Goal: Task Accomplishment & Management: Complete application form

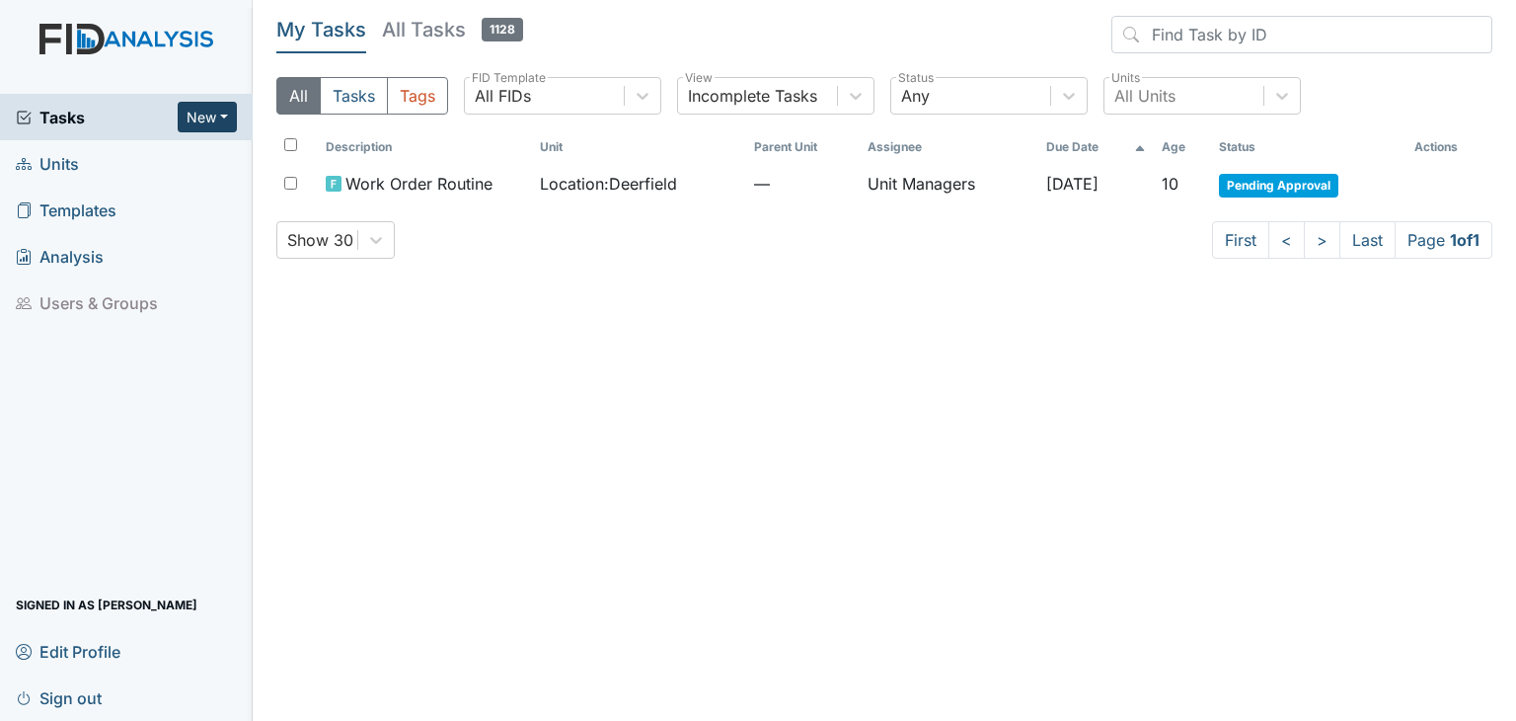
click at [204, 126] on button "New" at bounding box center [207, 117] width 59 height 31
click at [144, 156] on link "Form" at bounding box center [157, 158] width 156 height 32
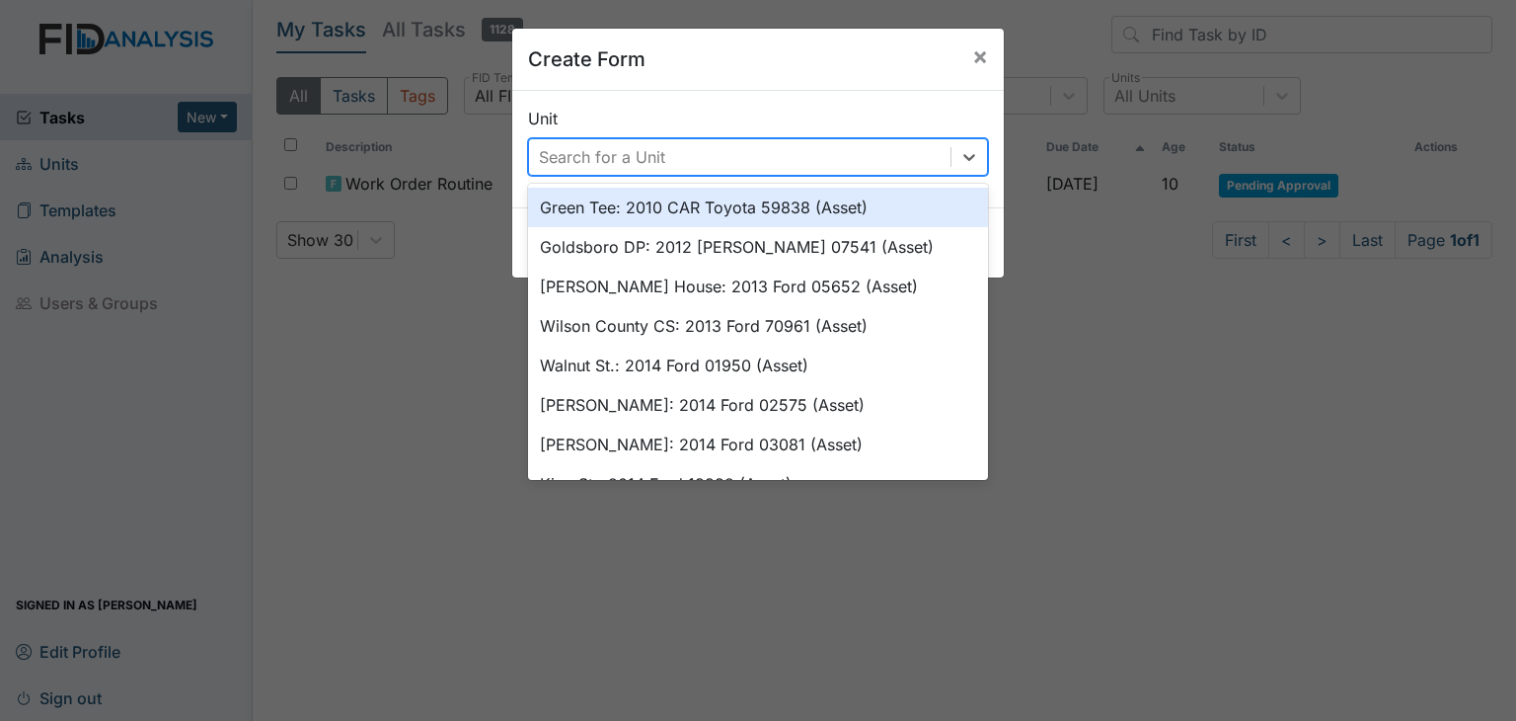
click at [579, 152] on div "Search for a Unit" at bounding box center [602, 157] width 126 height 24
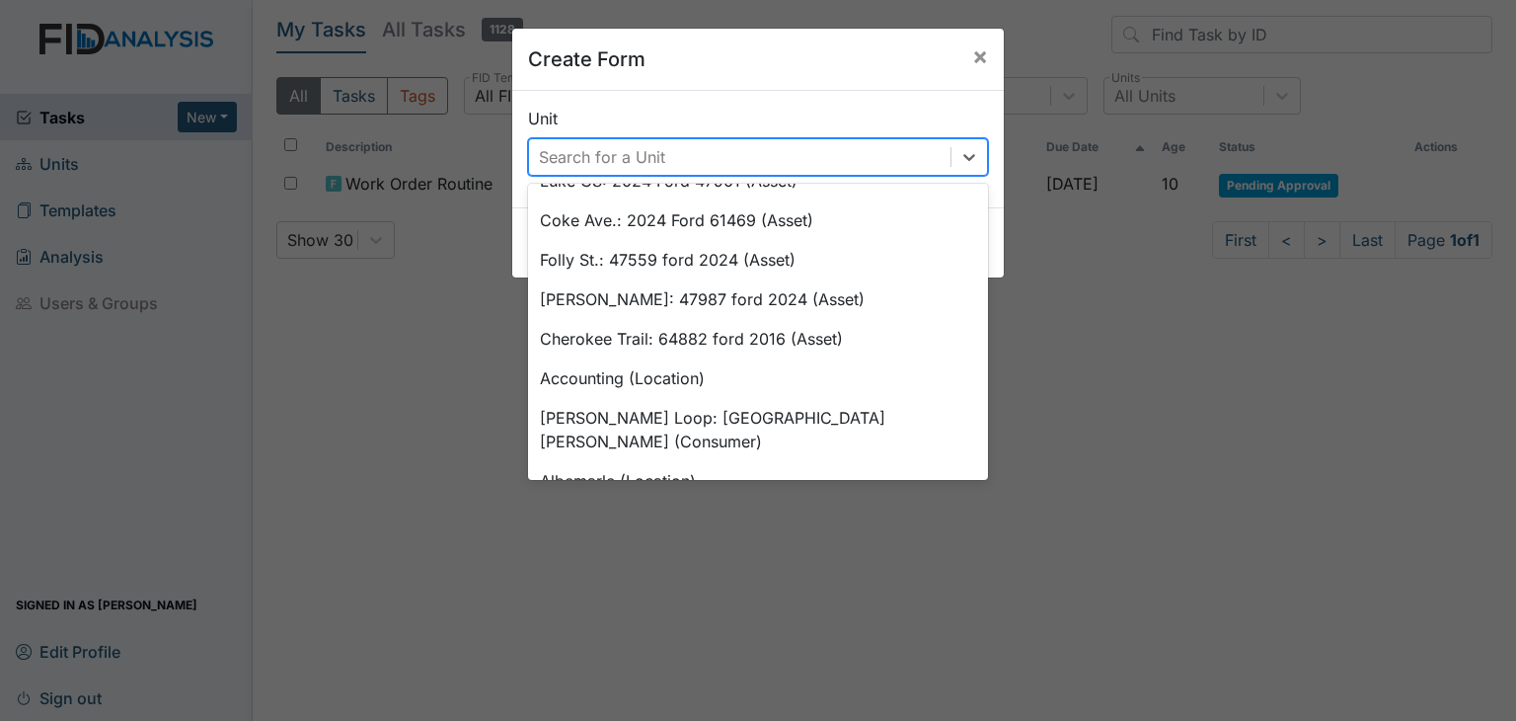
scroll to position [1686, 0]
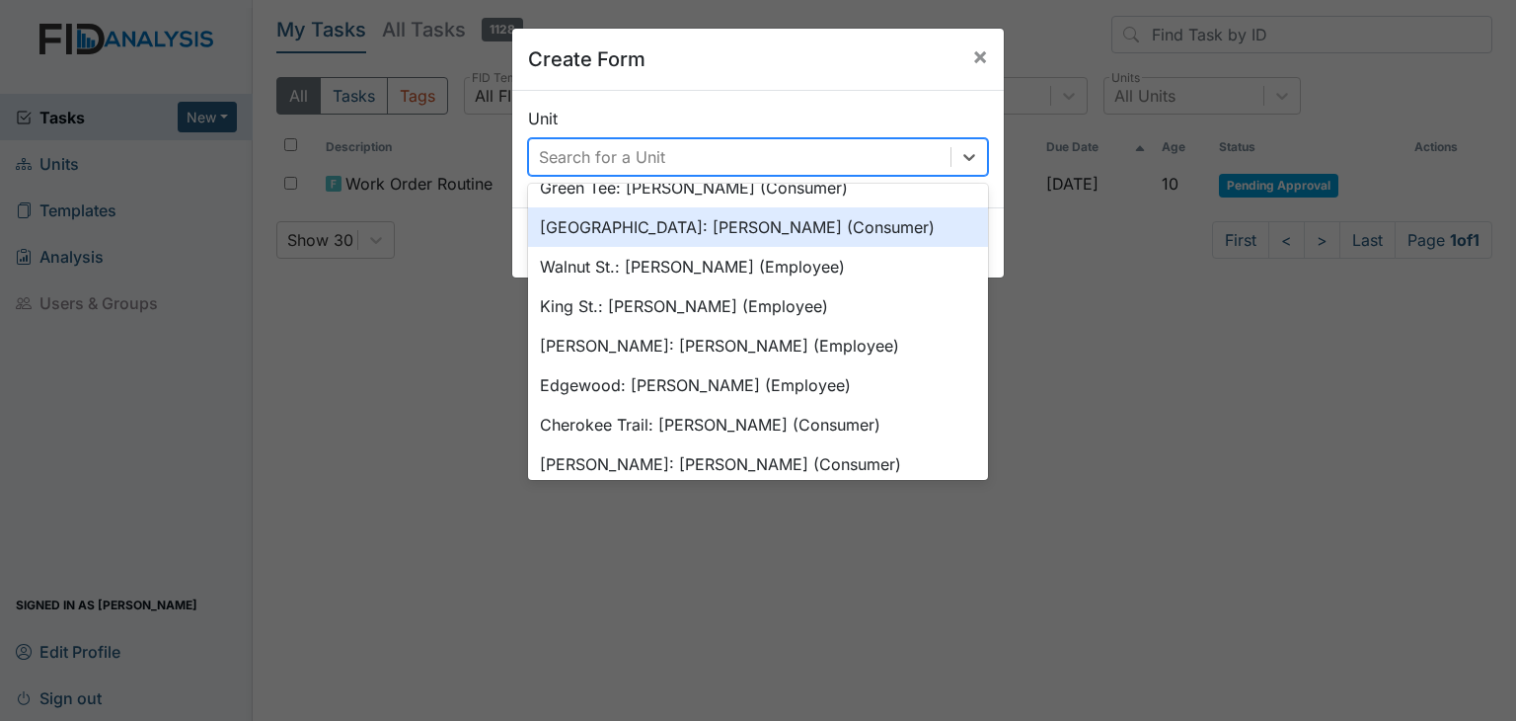
click at [608, 145] on div "Search for a Unit" at bounding box center [602, 157] width 126 height 24
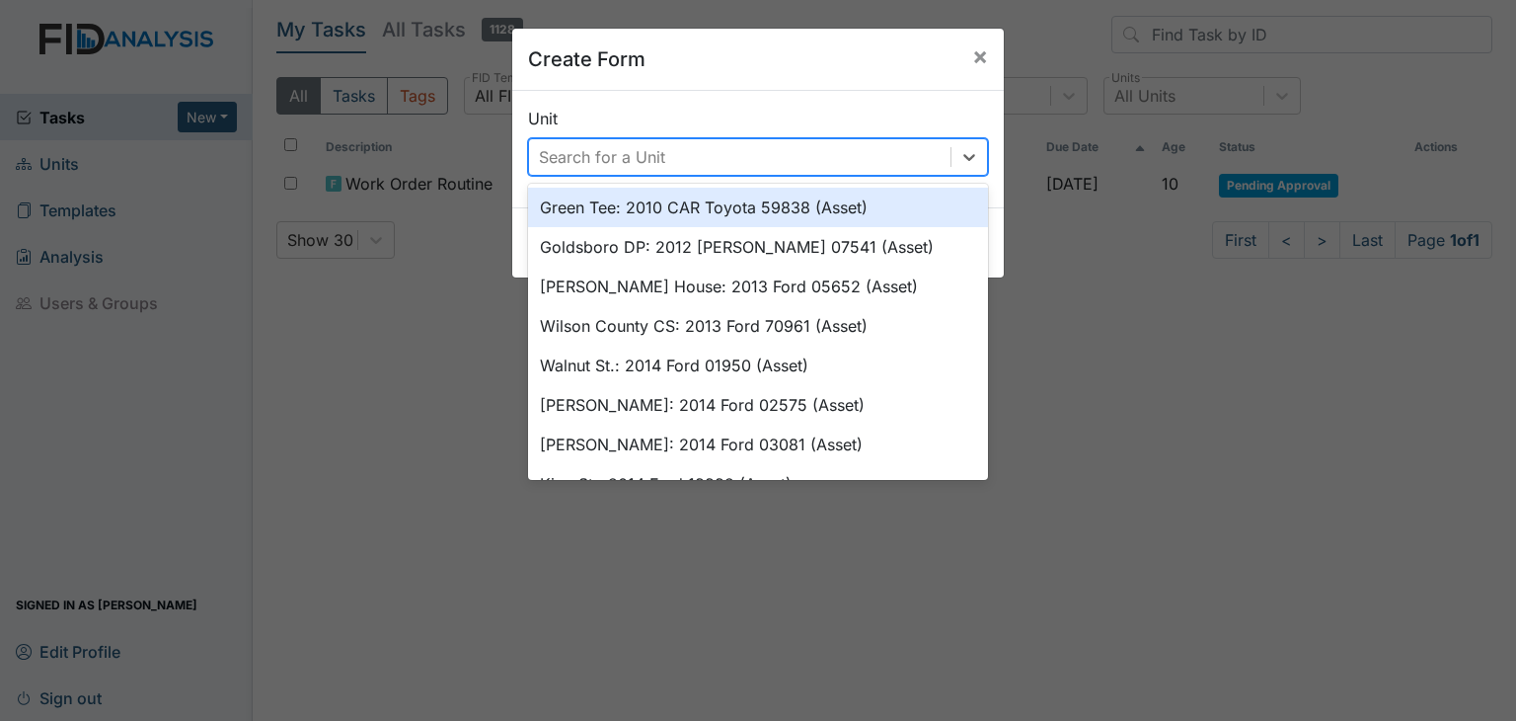
click at [610, 157] on div "Search for a Unit" at bounding box center [602, 157] width 126 height 24
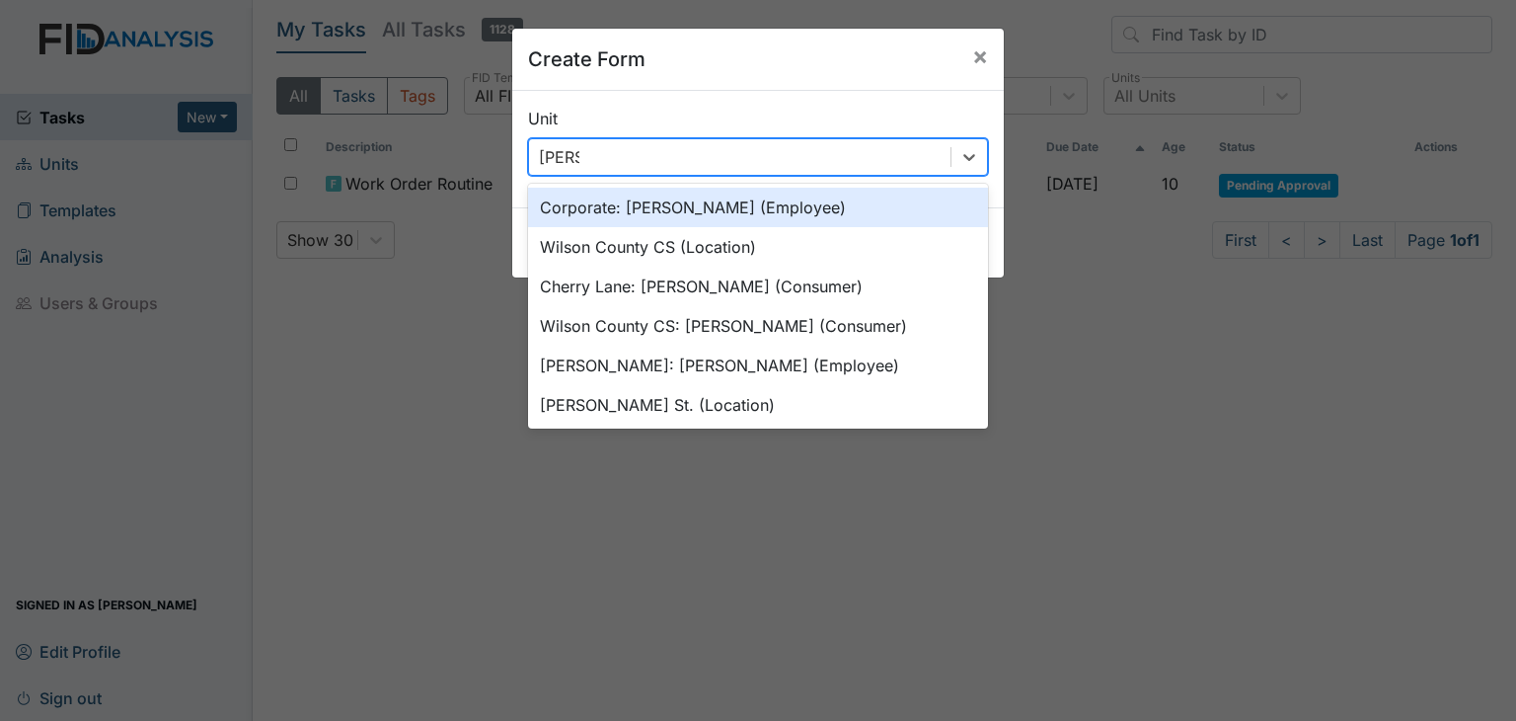
type input "wilson"
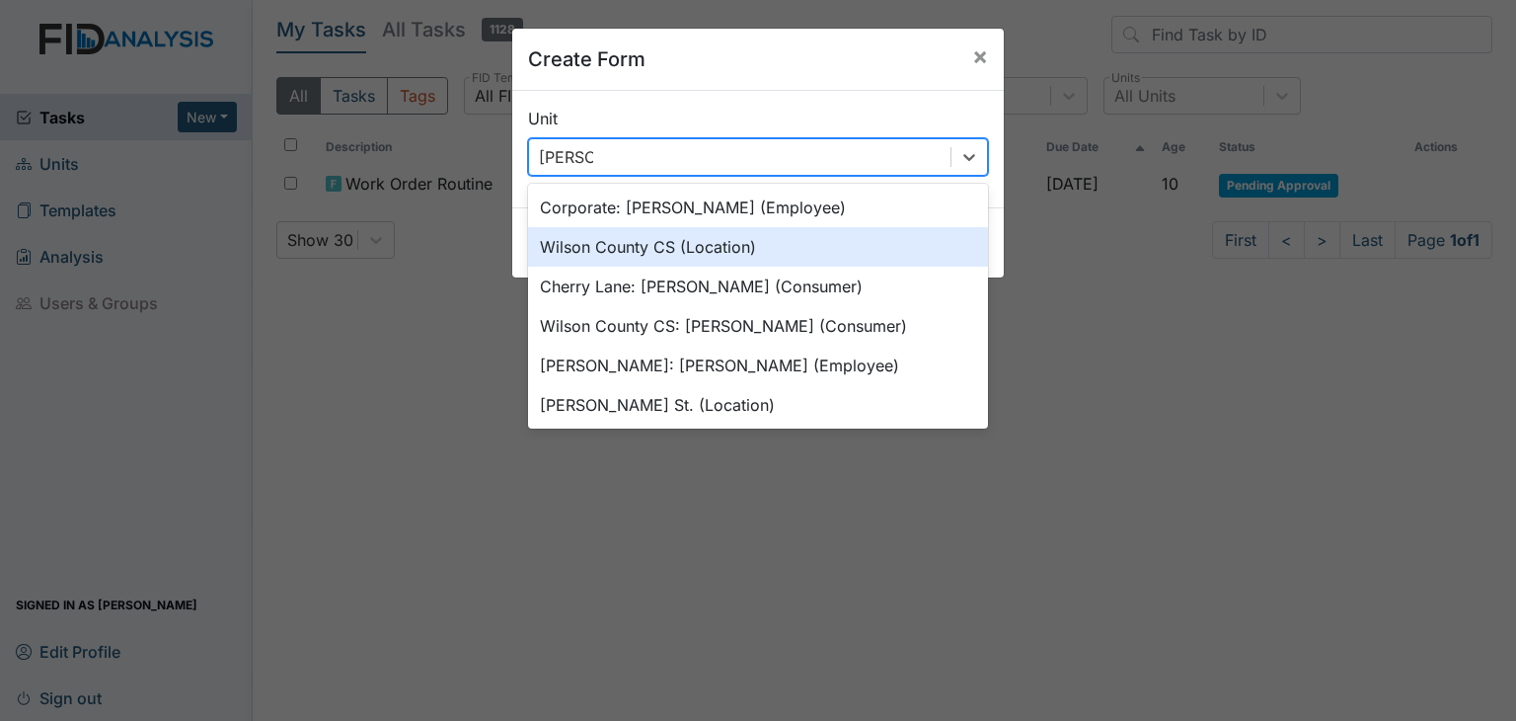
click at [648, 254] on div "Wilson County CS (Location)" at bounding box center [758, 246] width 460 height 39
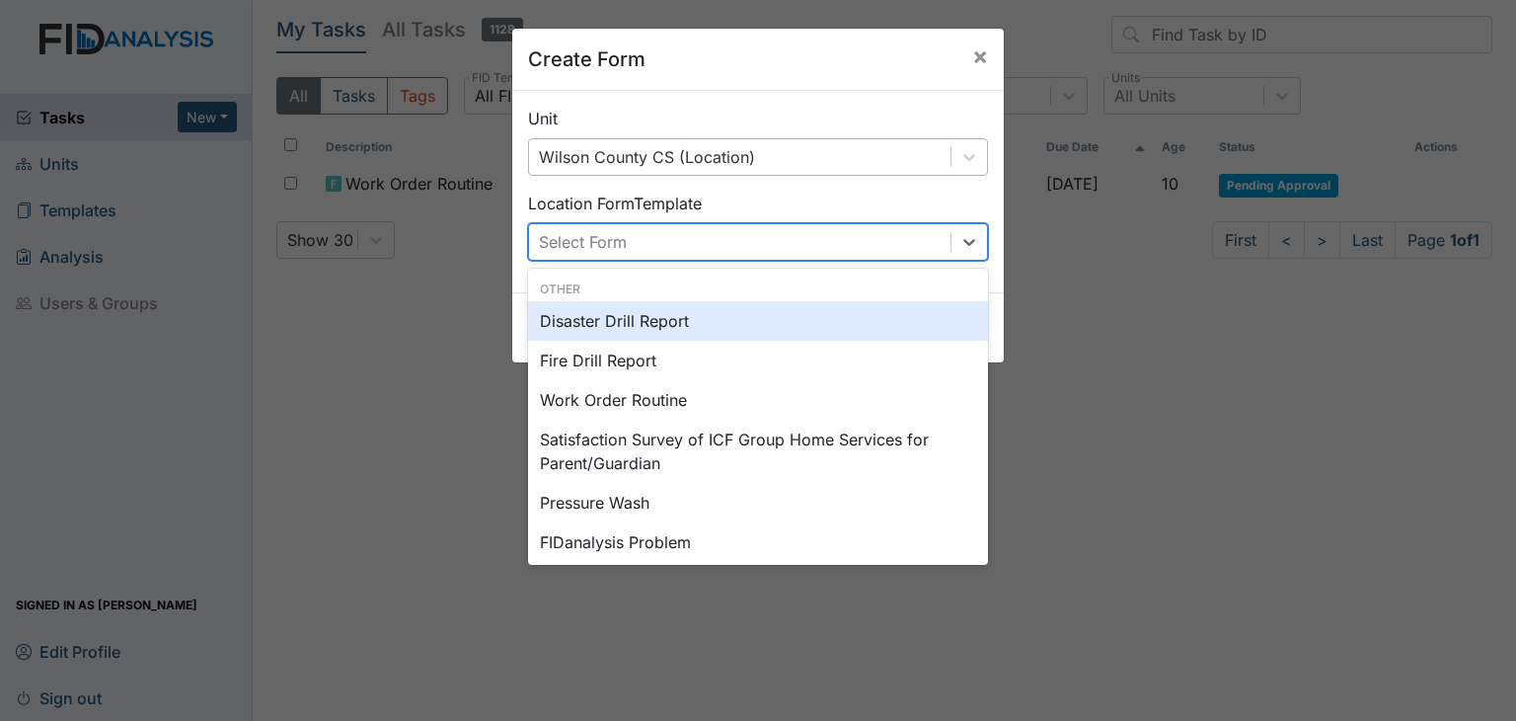
click at [648, 252] on div "Select Form" at bounding box center [740, 242] width 422 height 36
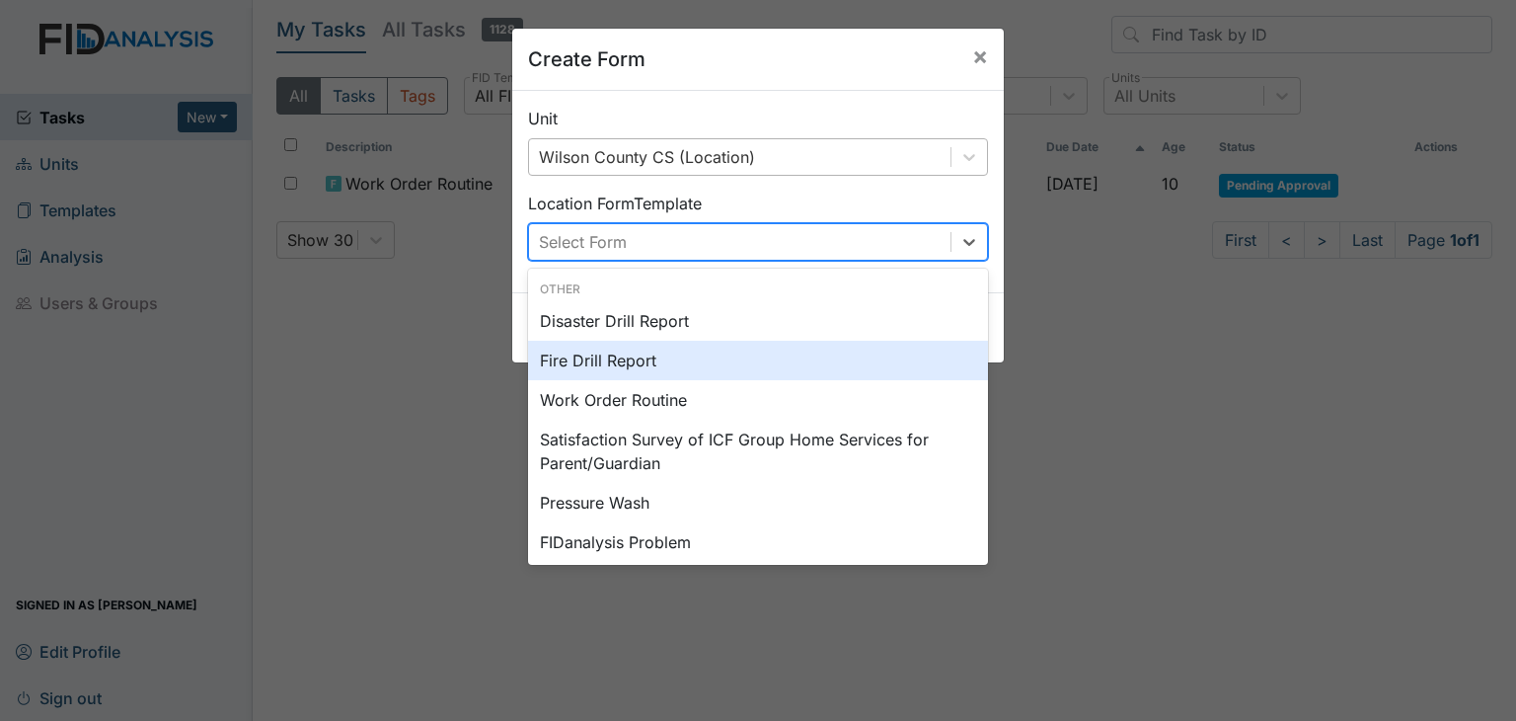
click at [648, 356] on div "Fire Drill Report" at bounding box center [758, 360] width 460 height 39
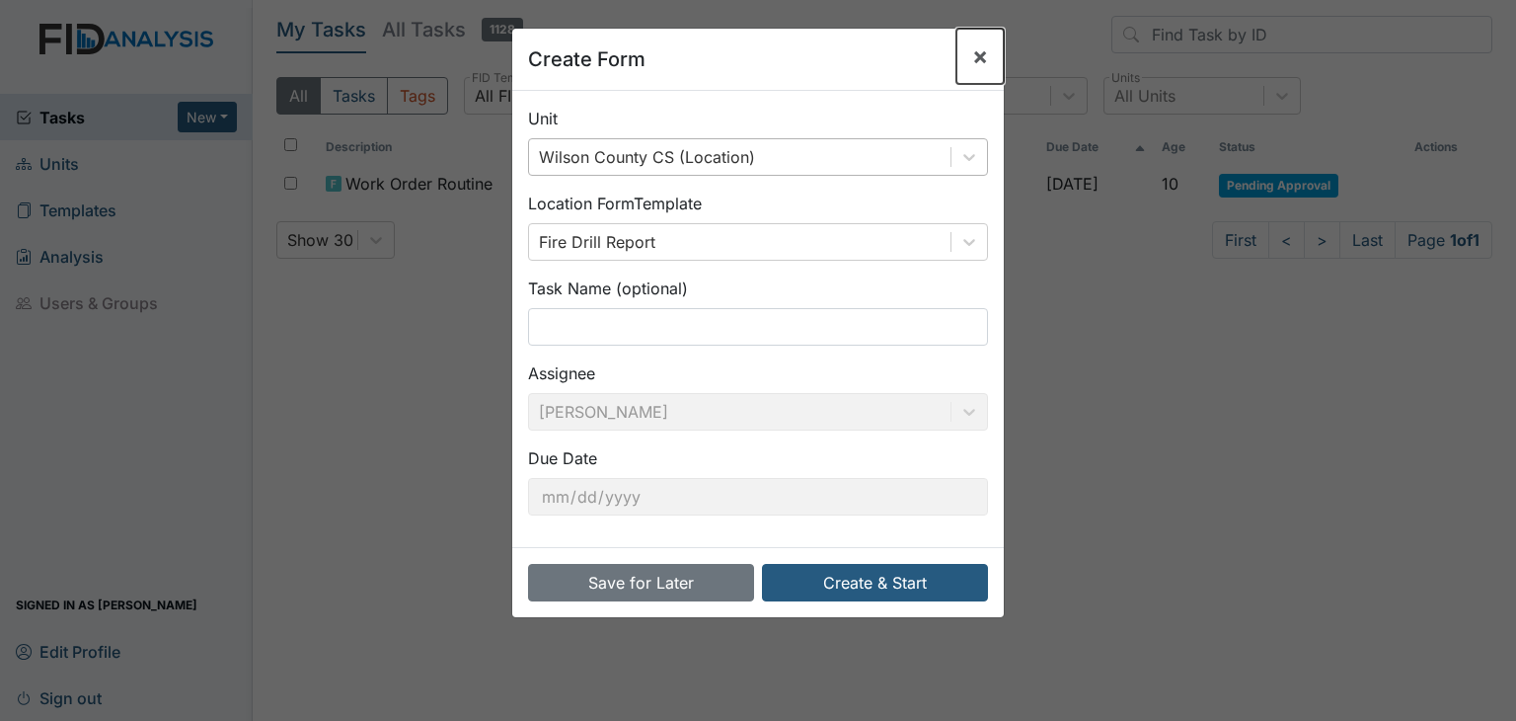
click at [972, 53] on span "×" at bounding box center [980, 55] width 16 height 29
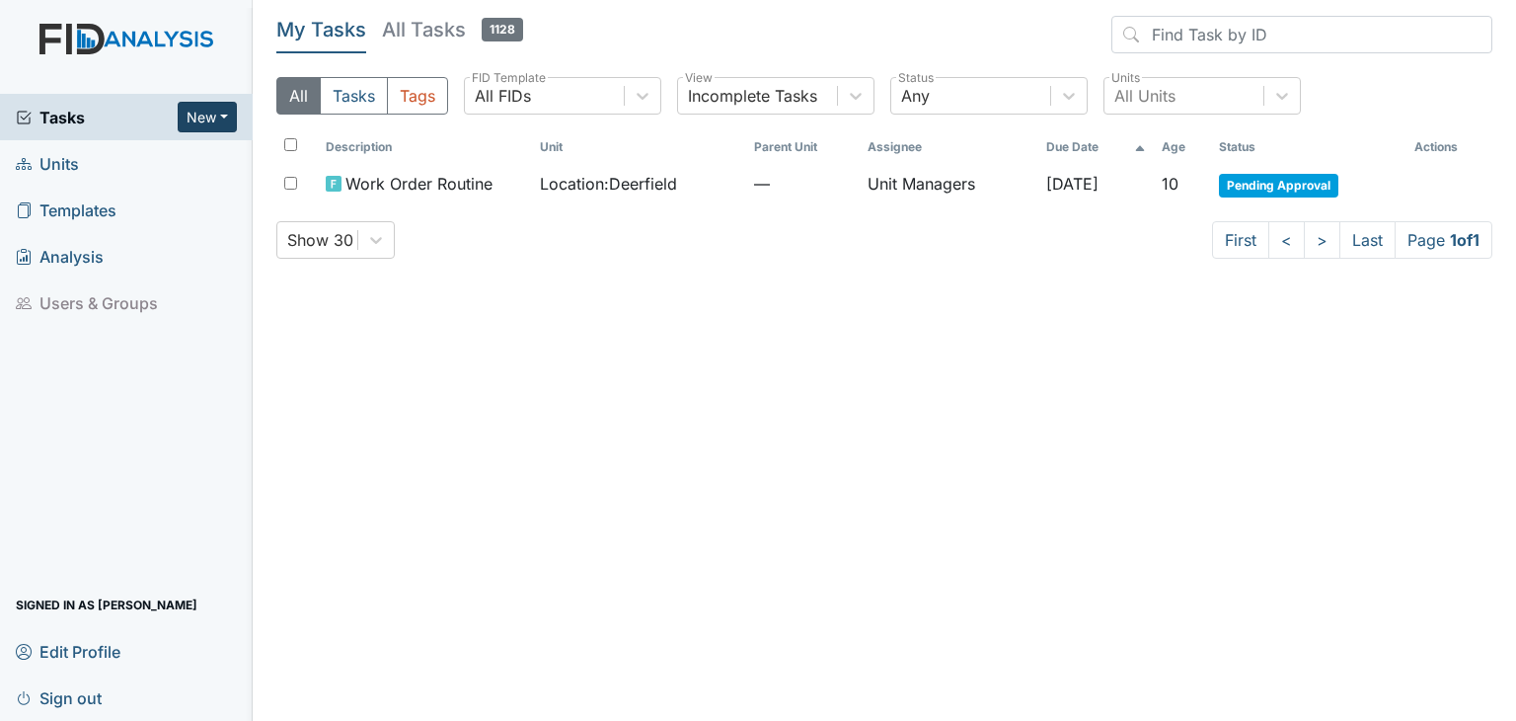
click at [200, 127] on button "New" at bounding box center [207, 117] width 59 height 31
click at [120, 160] on link "Form" at bounding box center [157, 158] width 156 height 32
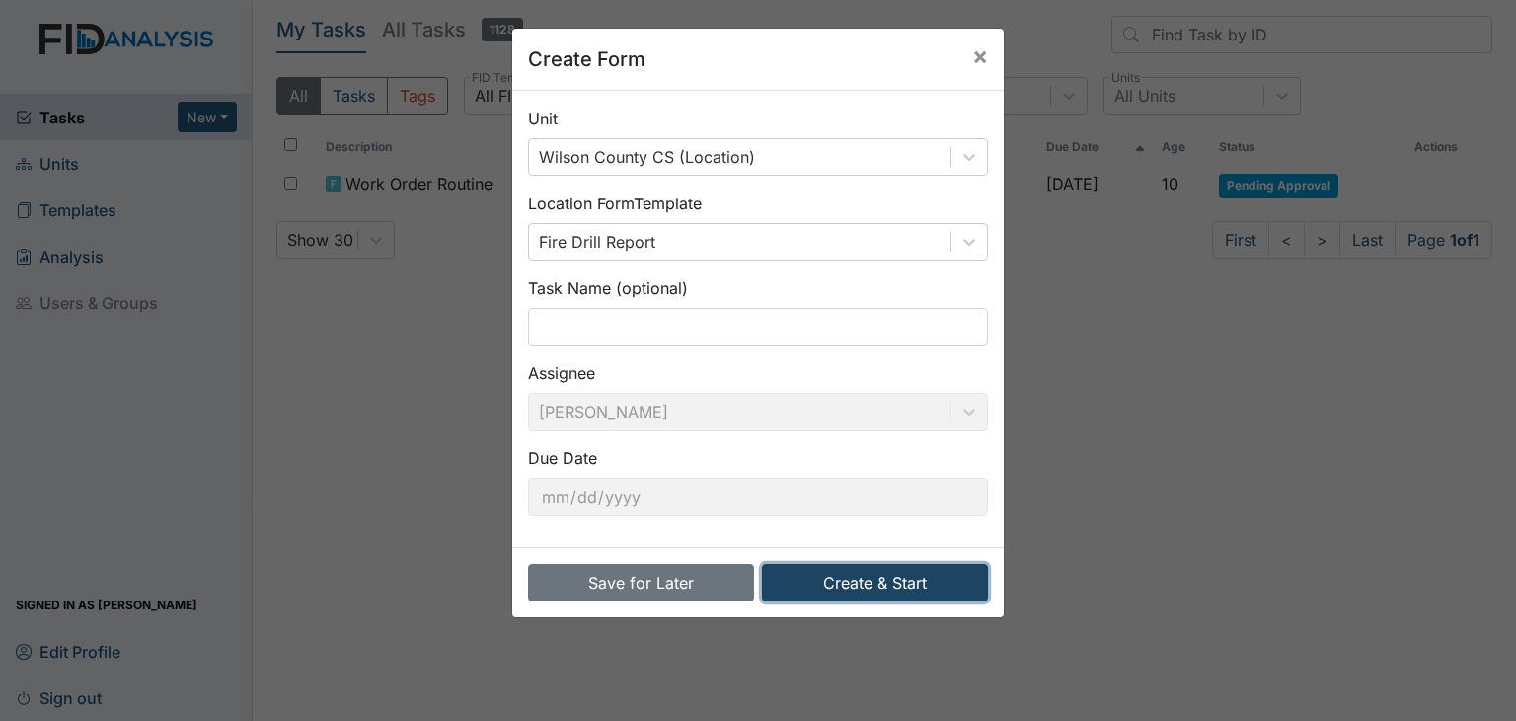
click at [835, 571] on button "Create & Start" at bounding box center [875, 583] width 226 height 38
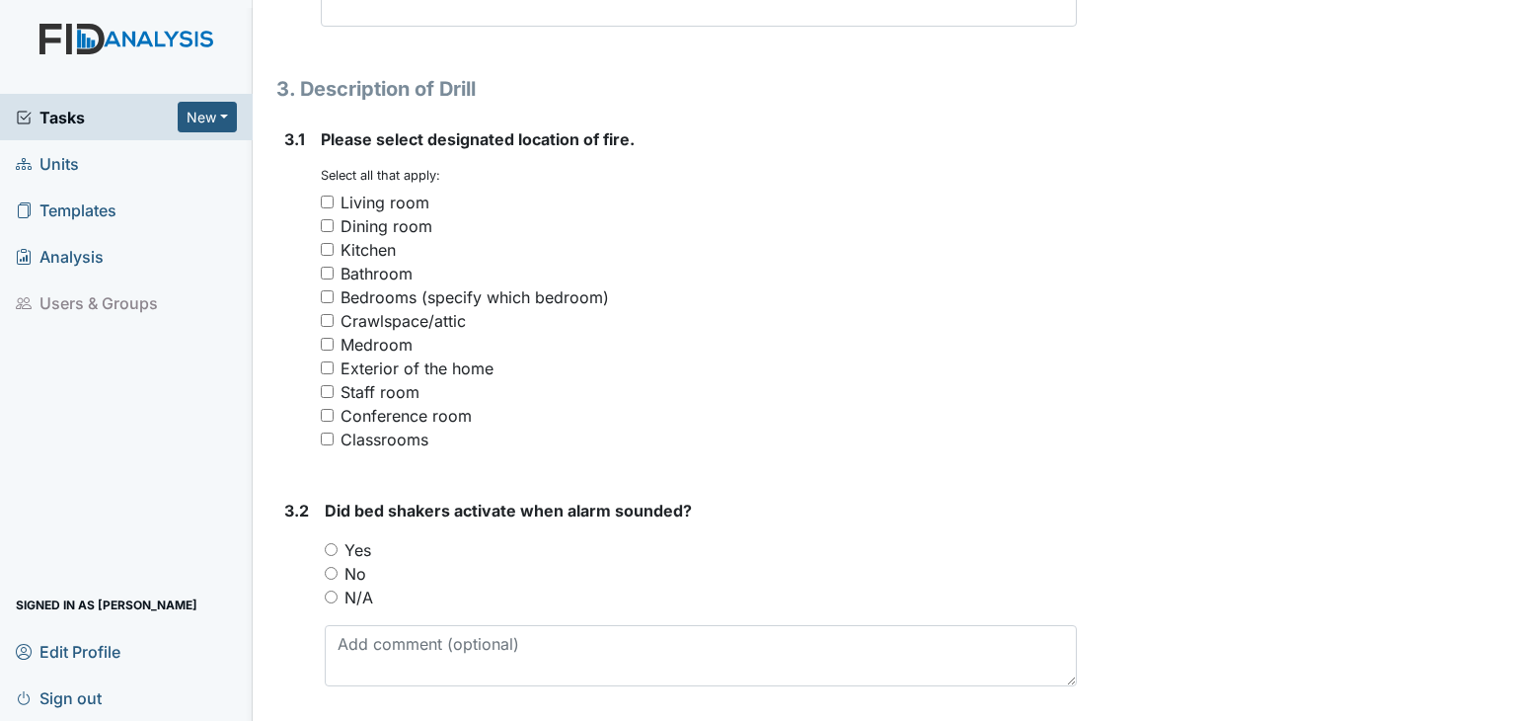
scroll to position [1449, 0]
click at [1031, 336] on div "Medroom" at bounding box center [699, 345] width 756 height 24
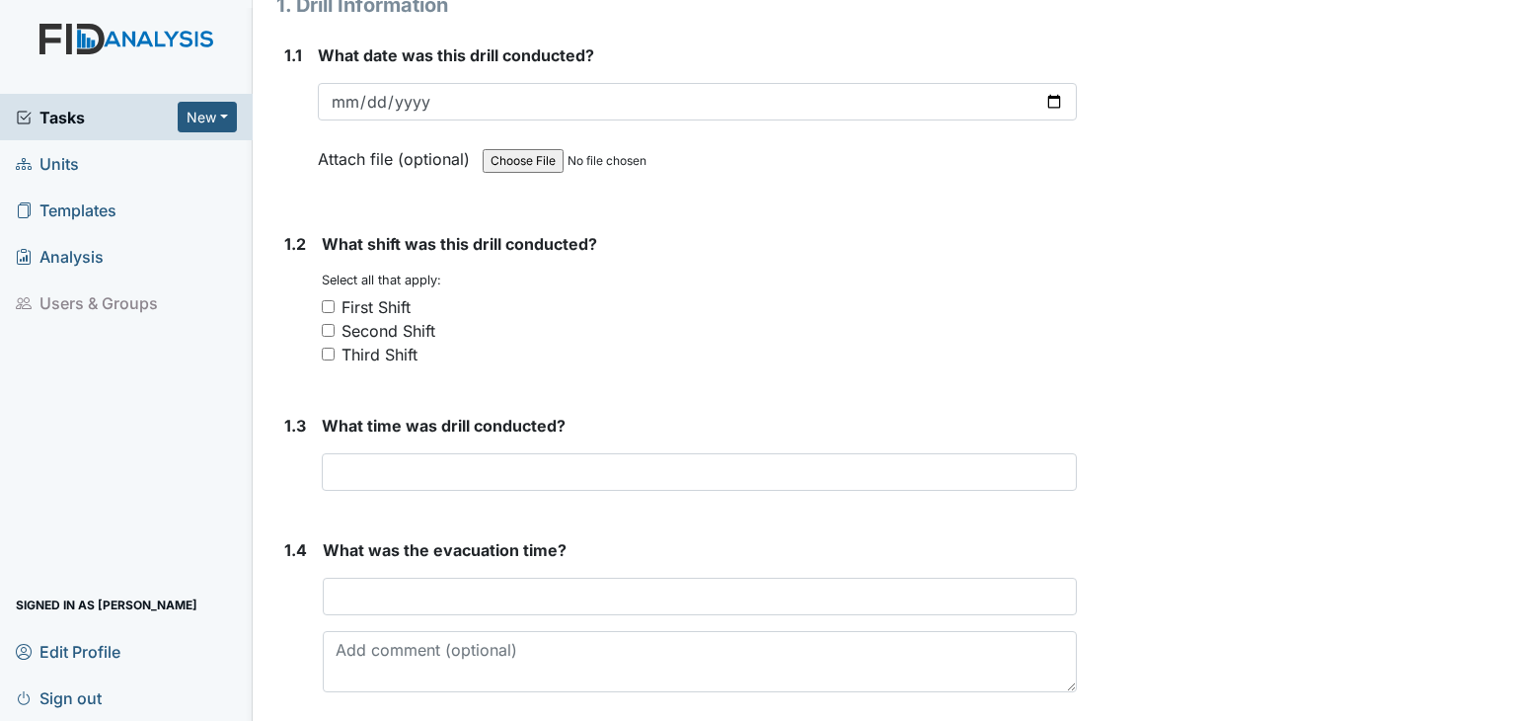
scroll to position [0, 0]
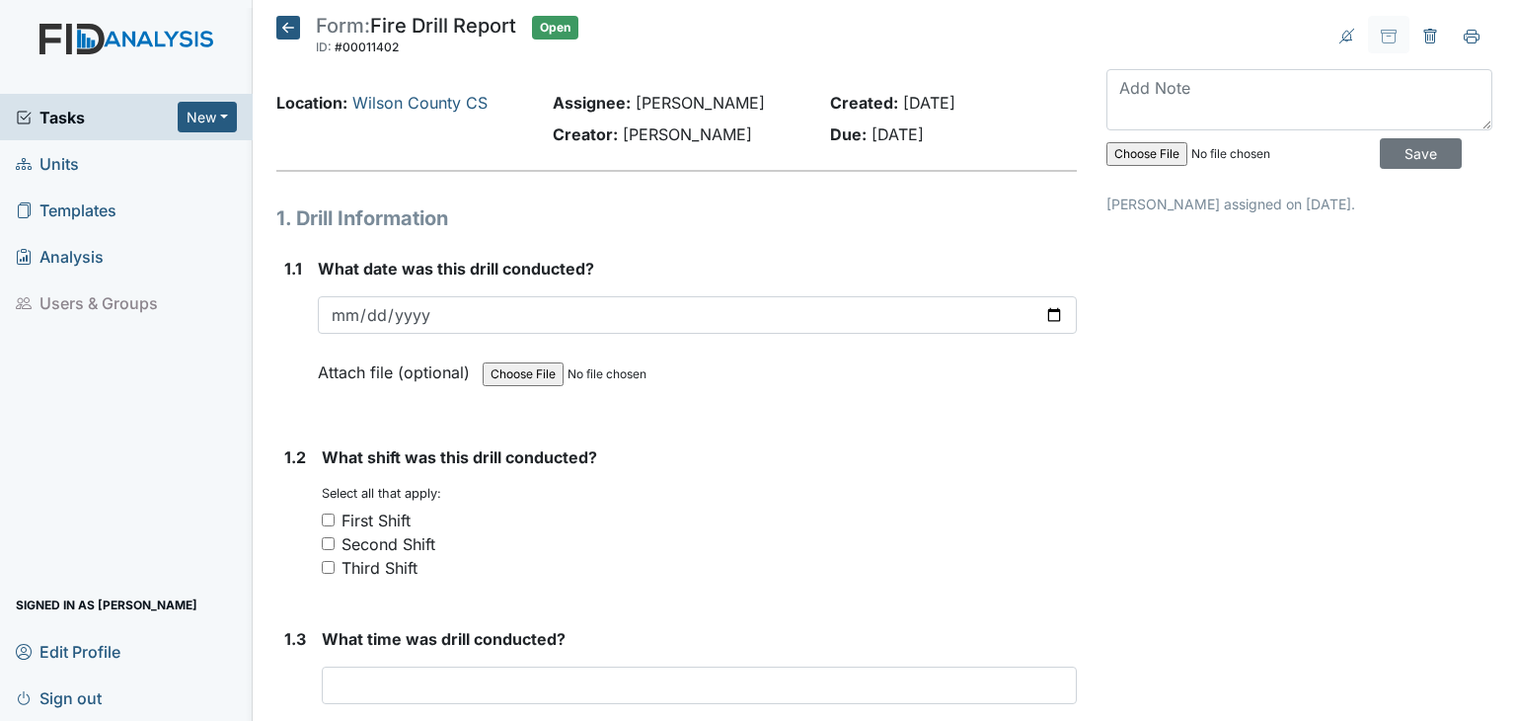
click at [78, 126] on span "Tasks" at bounding box center [97, 118] width 162 height 24
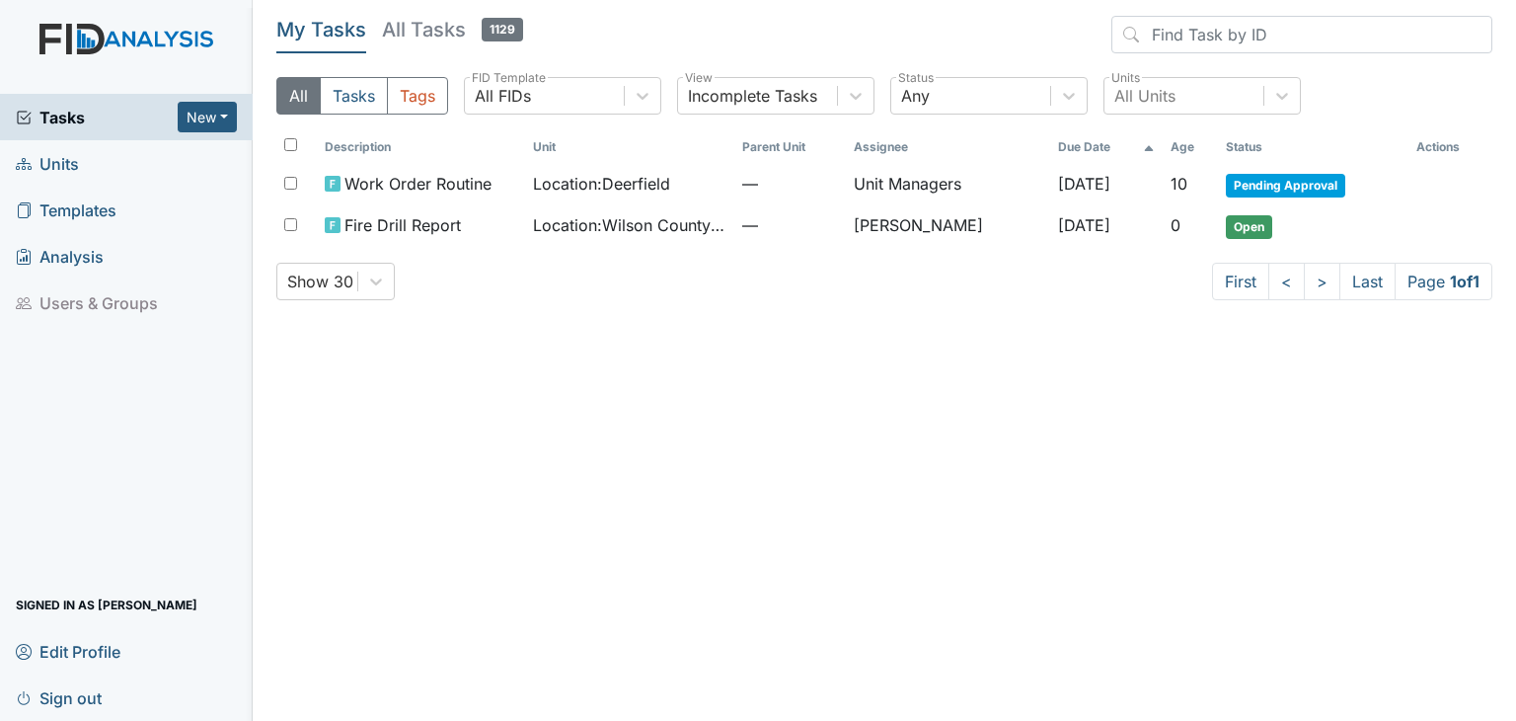
click at [1068, 225] on span "[DATE]" at bounding box center [1084, 225] width 52 height 20
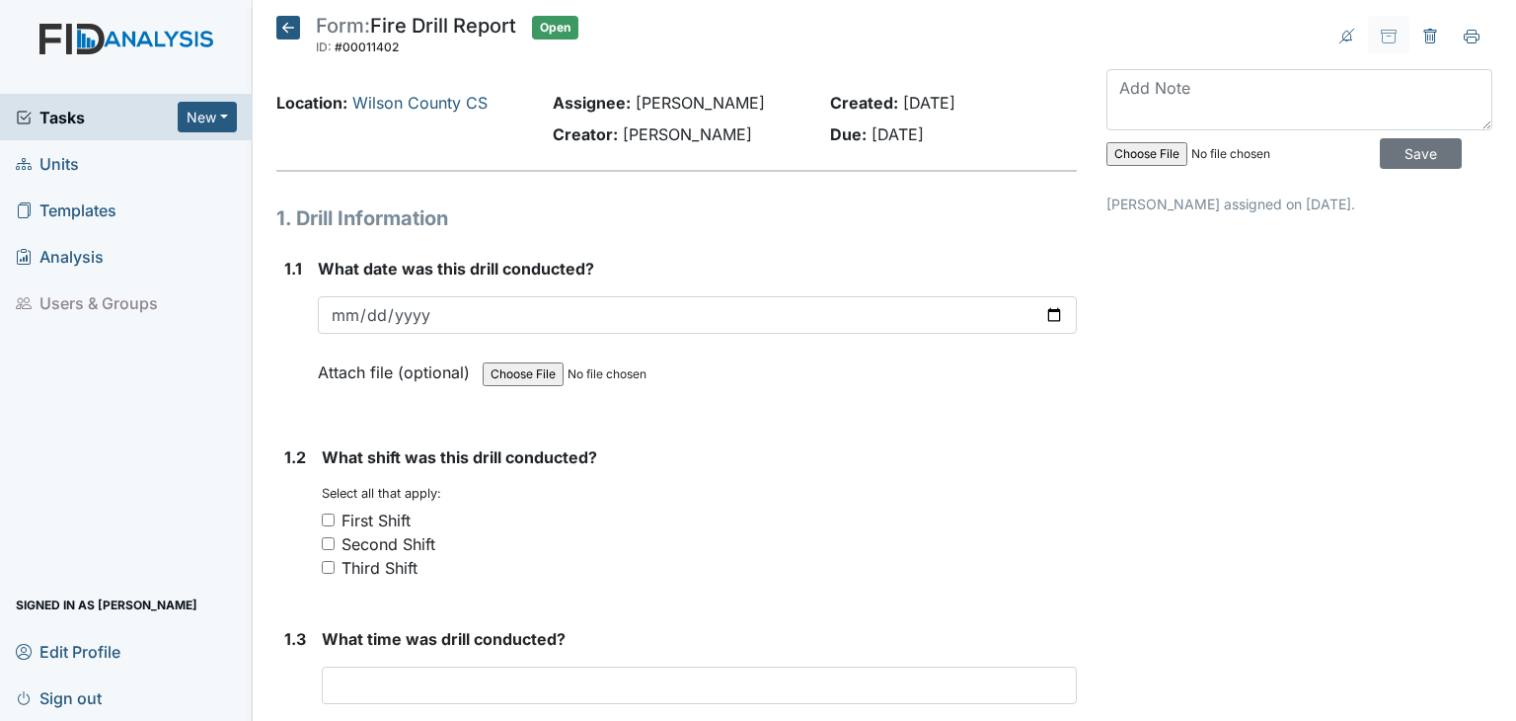
click at [71, 106] on span "Tasks" at bounding box center [97, 118] width 162 height 24
